Goal: Find specific page/section: Find specific page/section

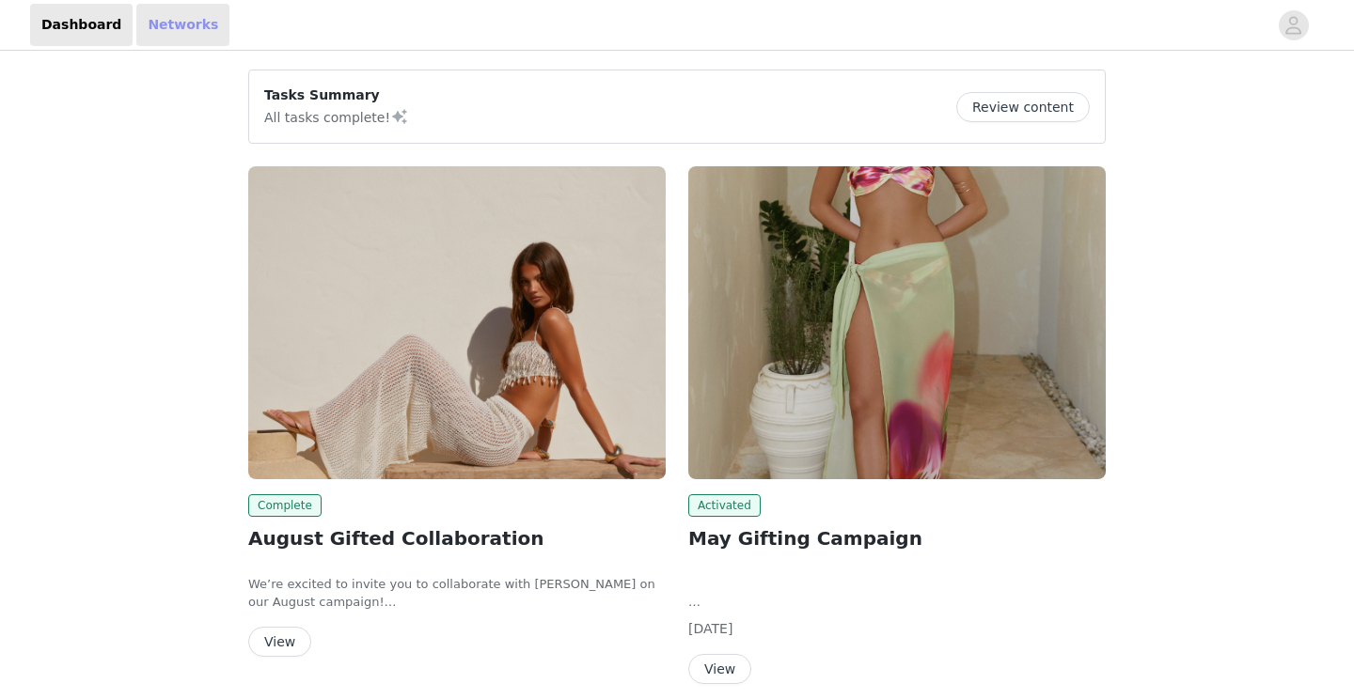
click at [192, 29] on link "Networks" at bounding box center [182, 25] width 93 height 42
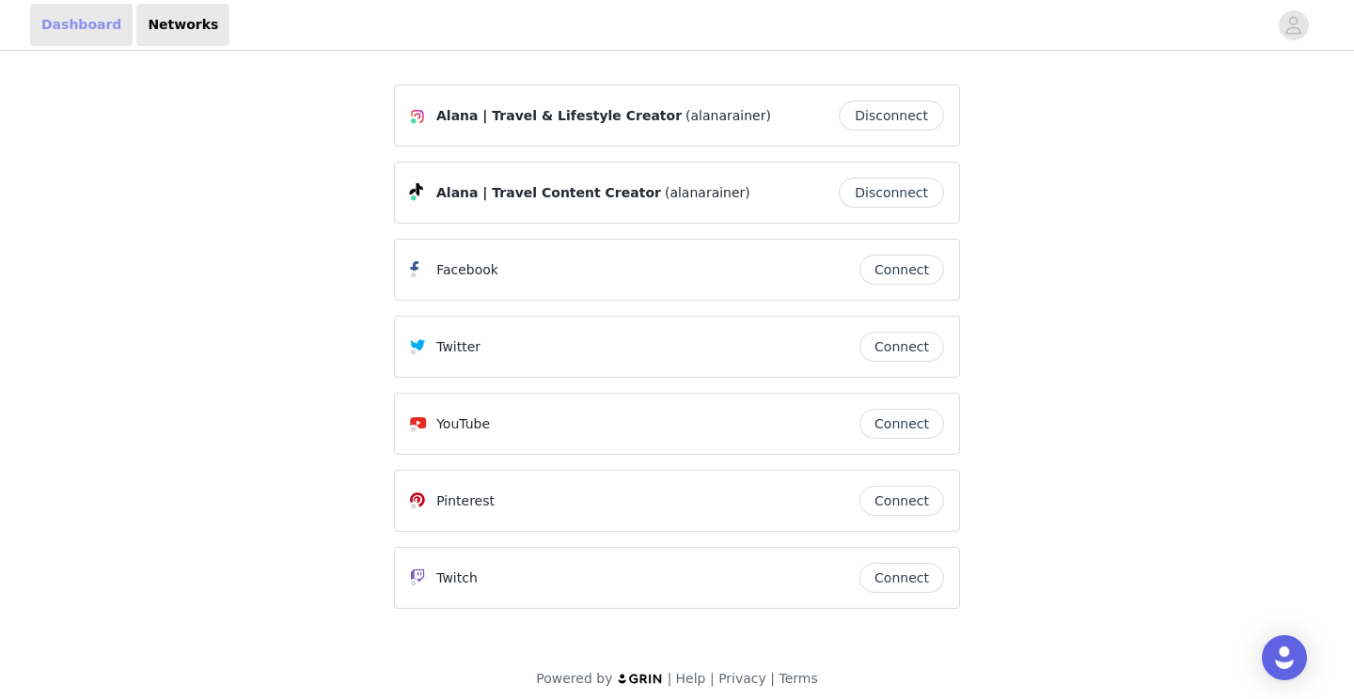
click at [97, 29] on link "Dashboard" at bounding box center [81, 25] width 102 height 42
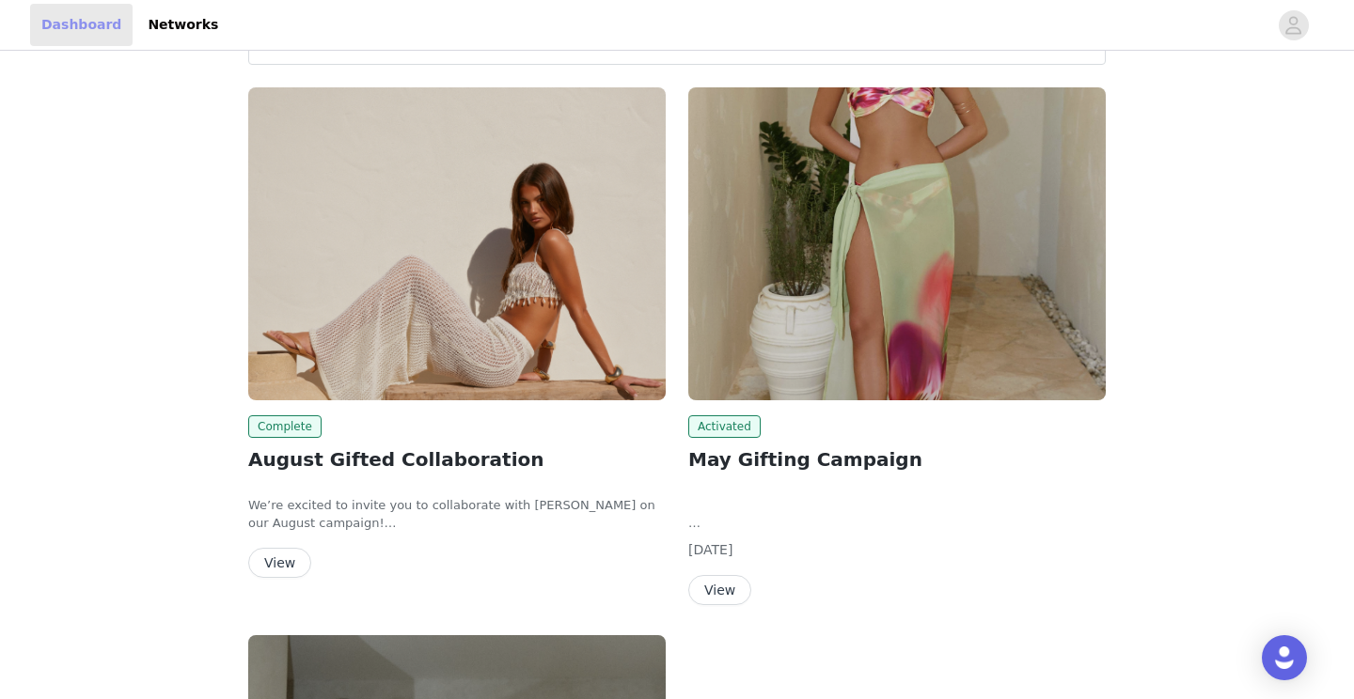
scroll to position [88, 0]
